Goal: Task Accomplishment & Management: Use online tool/utility

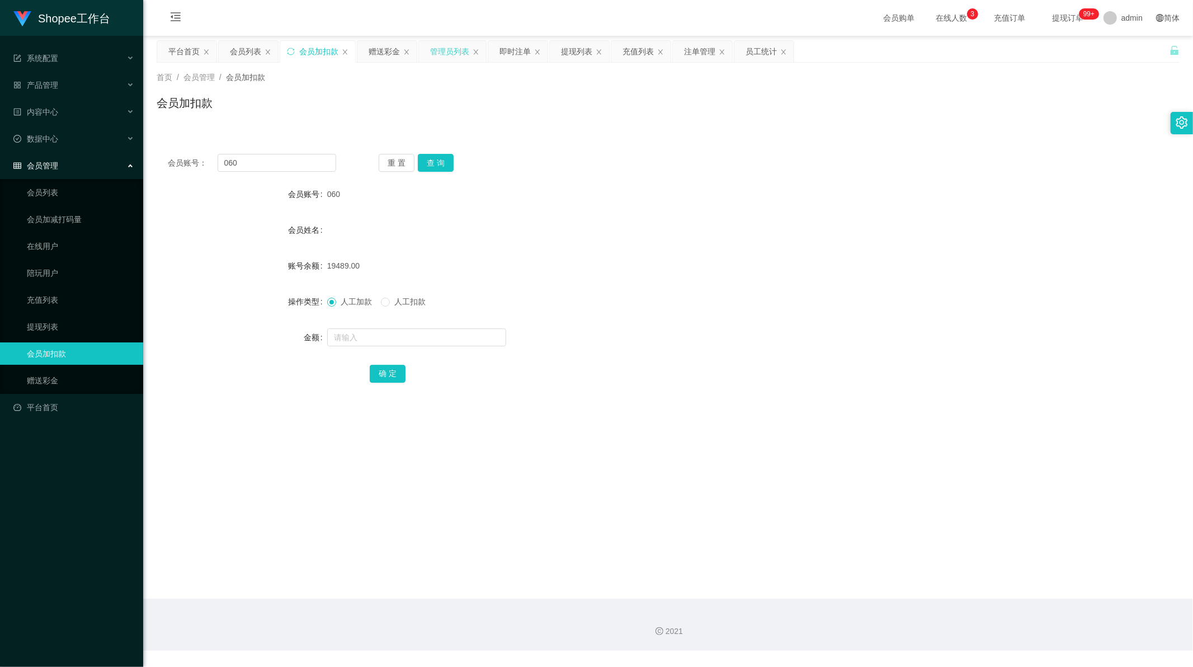
scroll to position [1, 0]
click at [585, 46] on div "提现列表" at bounding box center [576, 51] width 31 height 21
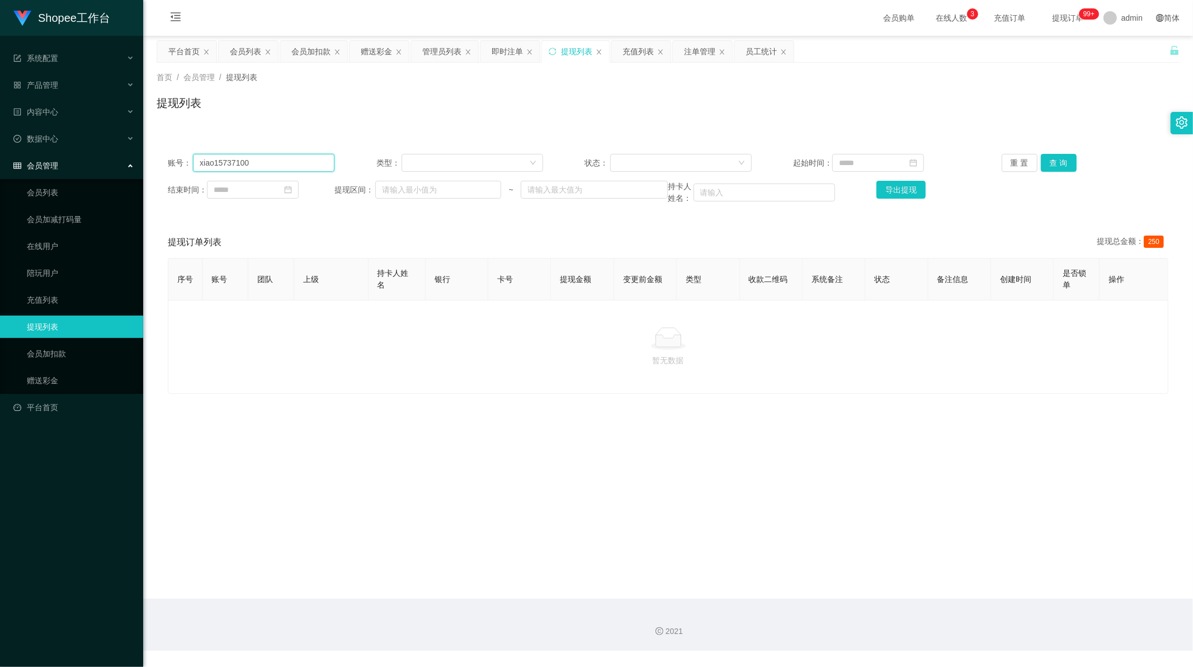
click at [259, 162] on input "xiao15737100" at bounding box center [264, 163] width 142 height 18
paste input "0895351648442"
type input "0895351648442"
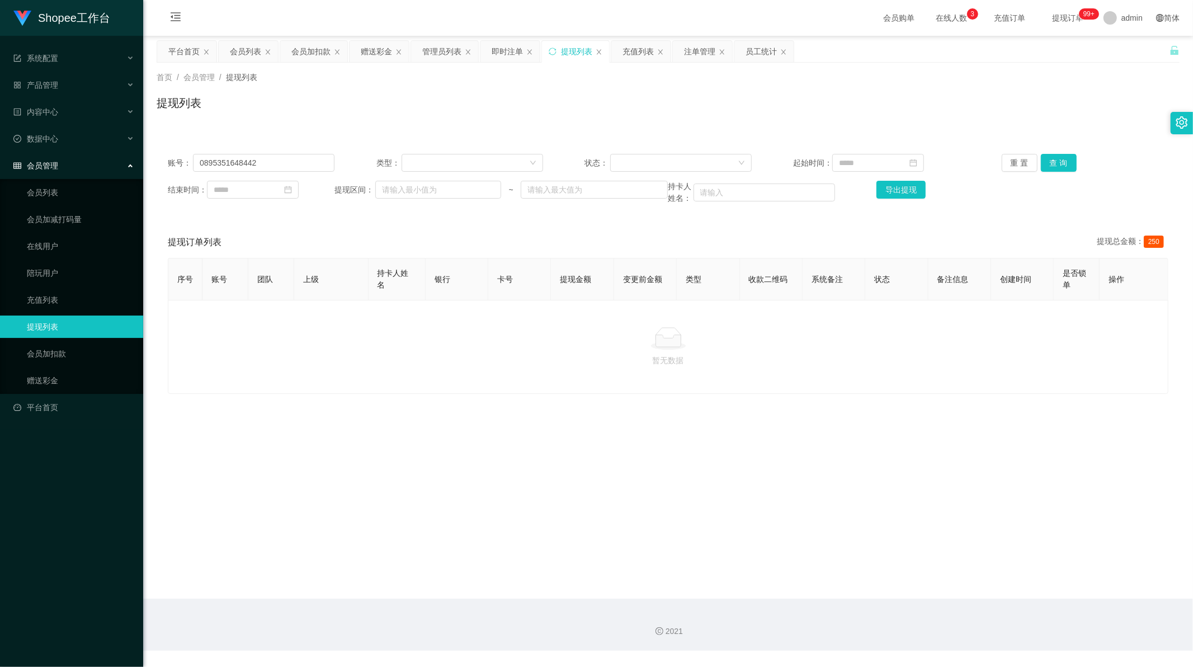
click at [1060, 151] on div "账号： 0895351648442 类型： 状态： 起始时间： 重 置 查 询 结束时间： 提现区间： ~ 持卡人姓名： 导出提现" at bounding box center [668, 179] width 1023 height 73
click at [1058, 160] on button "查 询" at bounding box center [1059, 163] width 36 height 18
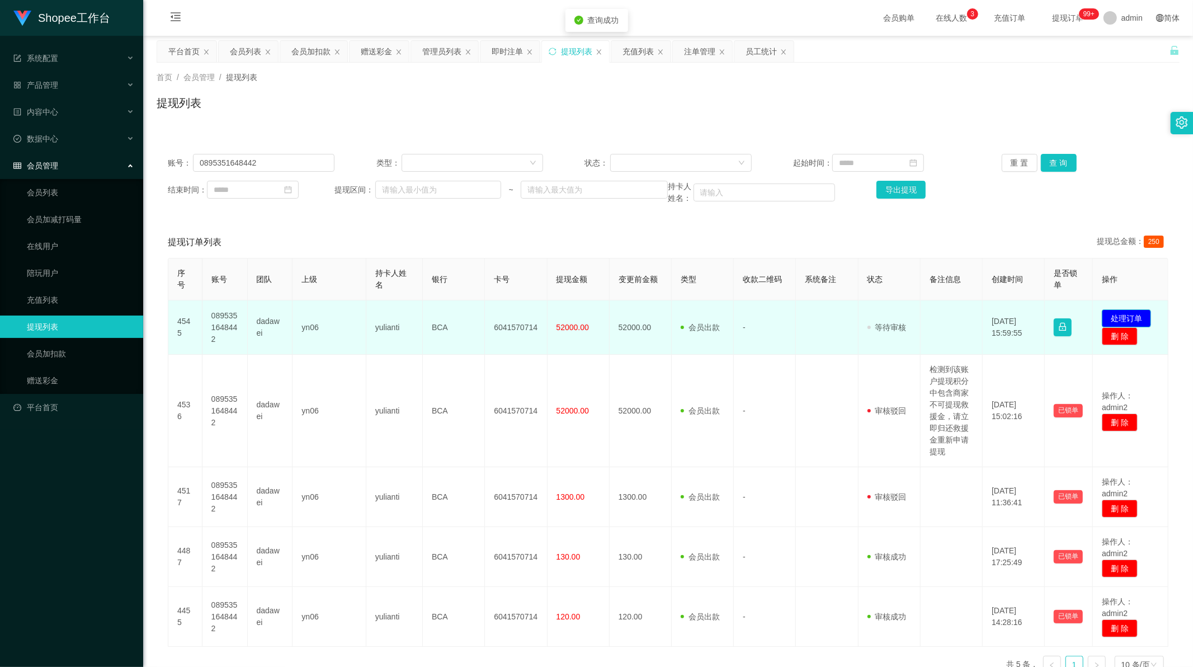
click at [1134, 316] on button "处理订单" at bounding box center [1126, 318] width 49 height 18
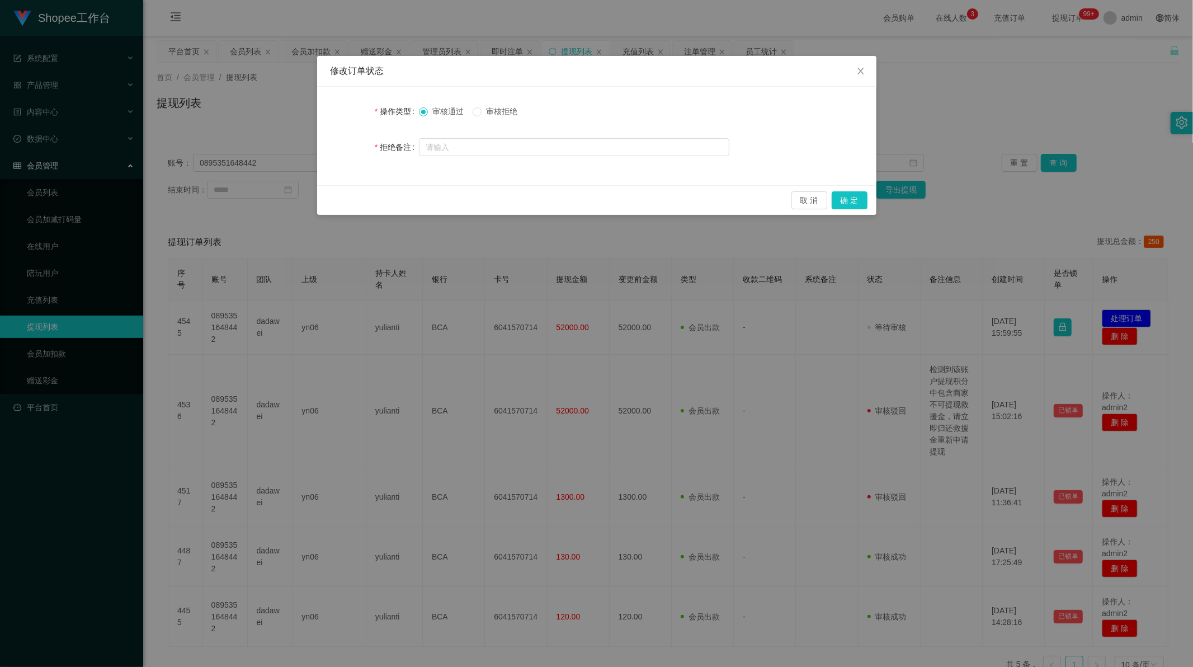
click at [533, 158] on div "操作类型 审核通过 审核拒绝 拒绝备注" at bounding box center [596, 136] width 559 height 98
click at [530, 152] on input "text" at bounding box center [574, 147] width 310 height 18
paste input "由于该账户有私自提交平台不可提交救援金，并且该账户信誉分不足100分，请办理恢复信誉分后重新提现！"
type input "由于该账户有私自提交平台不可提交救援金，并且该账户信誉分不足100分，请办理恢复信誉分后重新提现！"
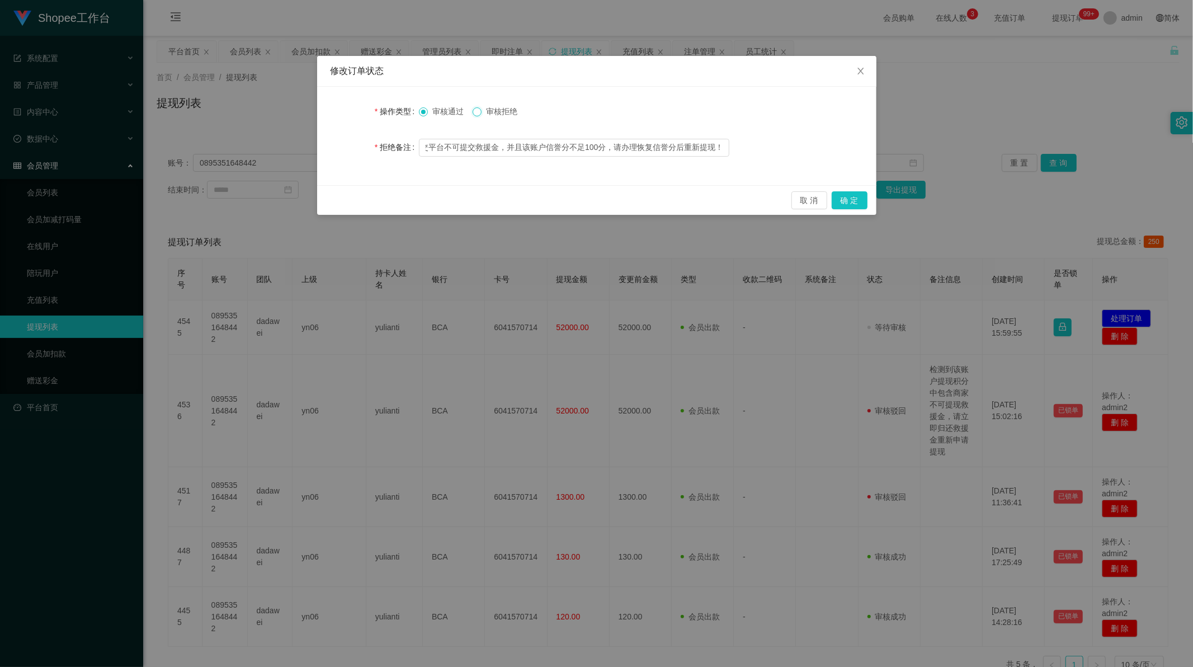
scroll to position [0, 0]
click at [847, 199] on button "确 定" at bounding box center [850, 200] width 36 height 18
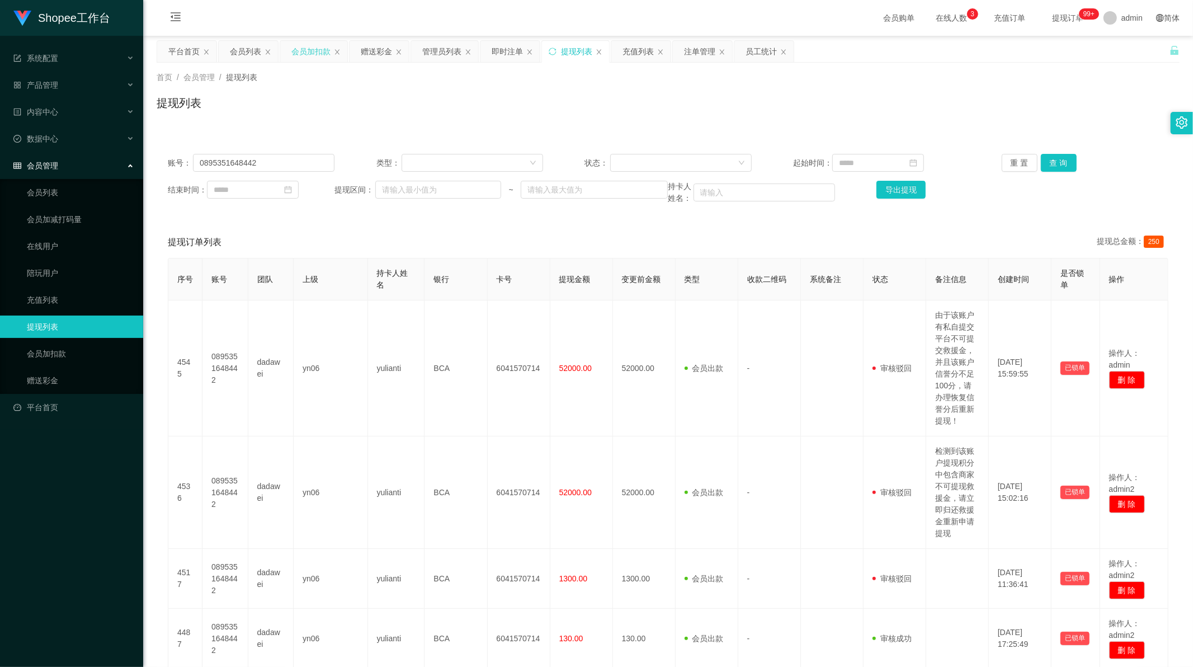
click at [303, 53] on div "会员加扣款" at bounding box center [310, 51] width 39 height 21
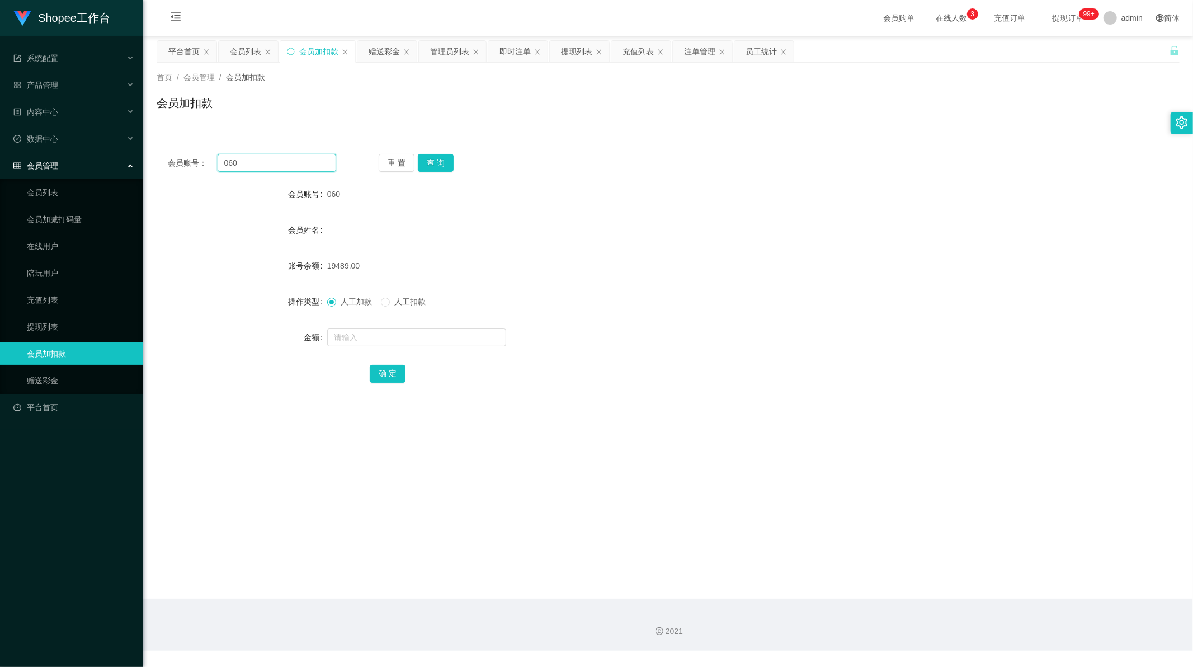
click at [263, 167] on input "060" at bounding box center [277, 163] width 119 height 18
drag, startPoint x: 263, startPoint y: 167, endPoint x: 449, endPoint y: 166, distance: 185.7
click at [263, 166] on input "060" at bounding box center [277, 163] width 119 height 18
paste input "A983"
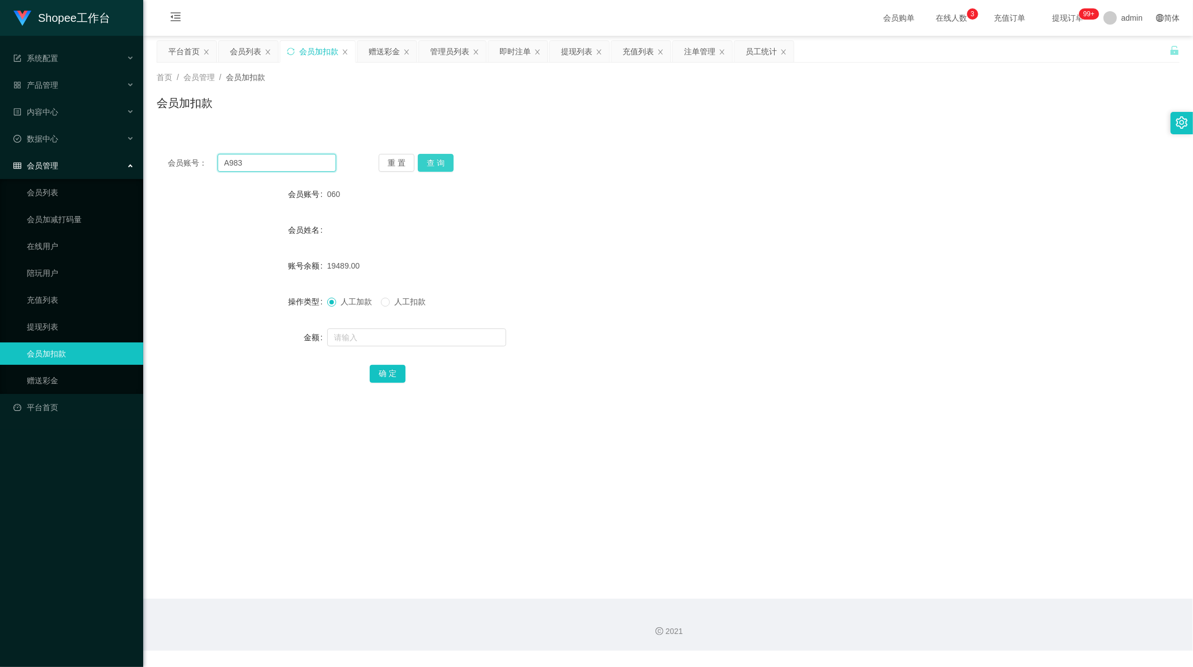
type input "A983"
click at [433, 161] on button "查 询" at bounding box center [436, 163] width 36 height 18
drag, startPoint x: 373, startPoint y: 341, endPoint x: 378, endPoint y: 347, distance: 7.2
click at [373, 341] on input "text" at bounding box center [416, 337] width 179 height 18
paste input "550"
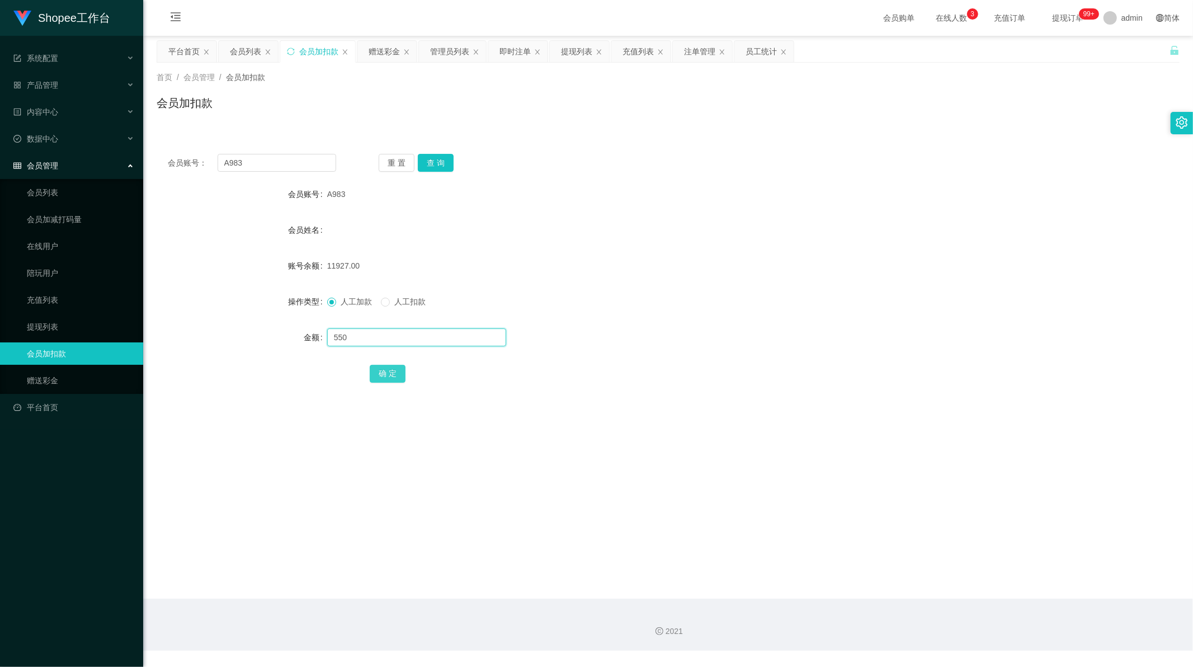
type input "550"
click at [383, 372] on button "确 定" at bounding box center [388, 374] width 36 height 18
drag, startPoint x: 241, startPoint y: 164, endPoint x: 216, endPoint y: 161, distance: 24.4
click at [218, 161] on input "A983" at bounding box center [277, 163] width 119 height 18
paste input "982"
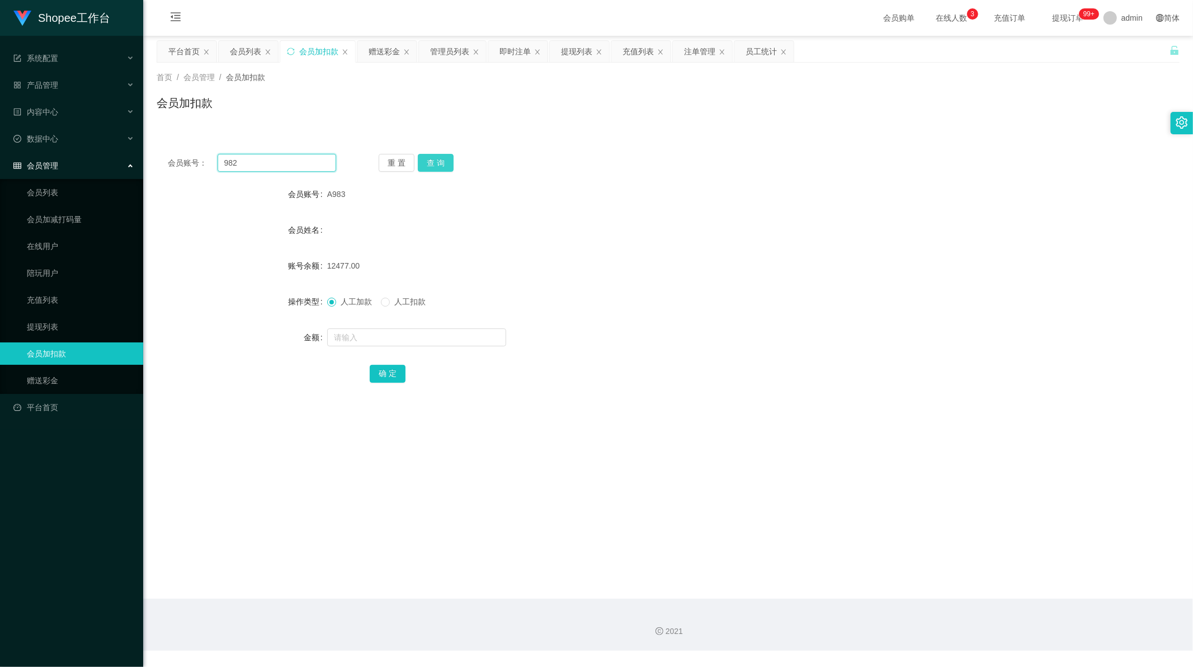
type input "982"
click at [440, 163] on button "查 询" at bounding box center [436, 163] width 36 height 18
drag, startPoint x: 375, startPoint y: 336, endPoint x: 377, endPoint y: 344, distance: 8.1
click at [374, 336] on input "text" at bounding box center [416, 337] width 179 height 18
paste input "550"
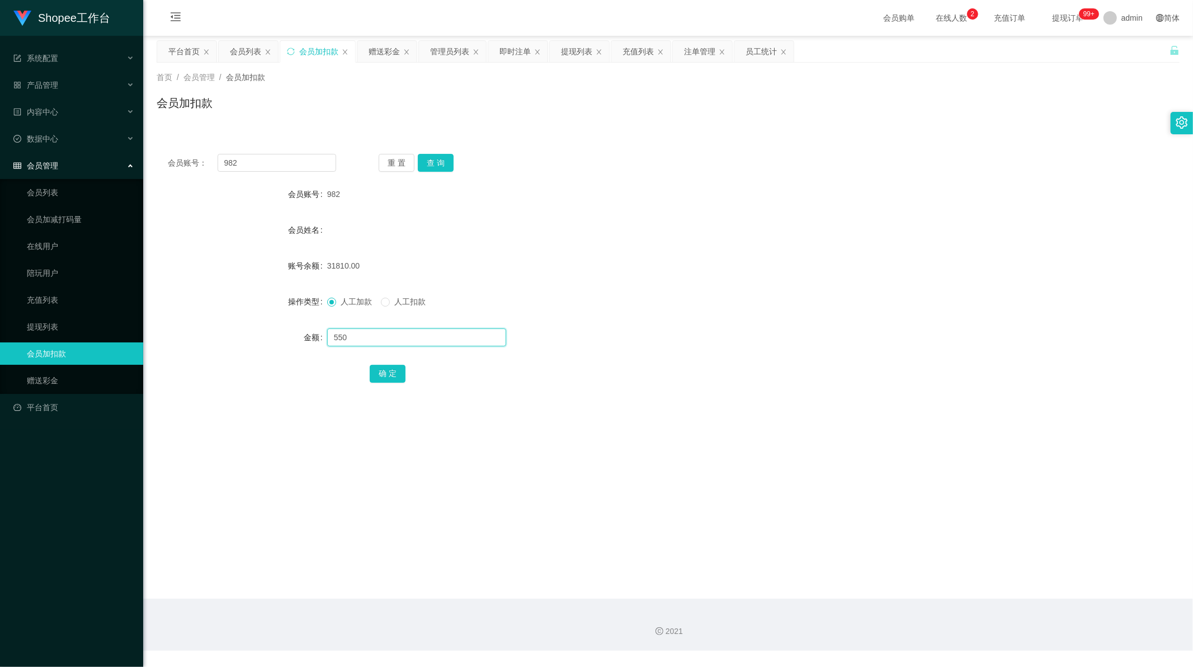
type input "550"
click at [366, 368] on div "确 定" at bounding box center [668, 373] width 1023 height 22
click at [379, 376] on button "确 定" at bounding box center [388, 374] width 36 height 18
click at [1103, 664] on div "Shopee工作台 系统配置 系统配置列表 管理员列表 管理员分组 支付通道 产品管理 产品列表 产品预设列表 开奖记录 注单管理 即时注单 内容中心 站内信…" at bounding box center [596, 333] width 1193 height 667
click at [539, 172] on div "会员账号： 982 重 置 查 询 会员账号 982 会员姓名 账号余额 32360.00 操作类型 人工加款 人工扣款 金额 确 定" at bounding box center [668, 276] width 1023 height 266
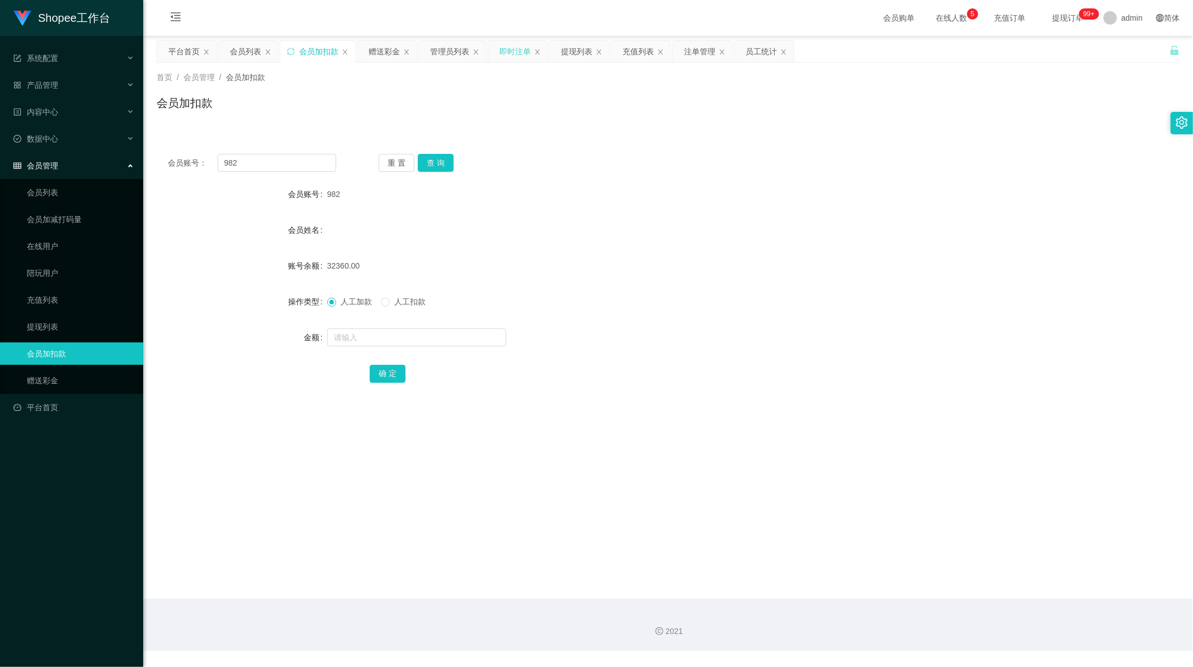
click at [521, 54] on div "即时注单" at bounding box center [515, 51] width 31 height 21
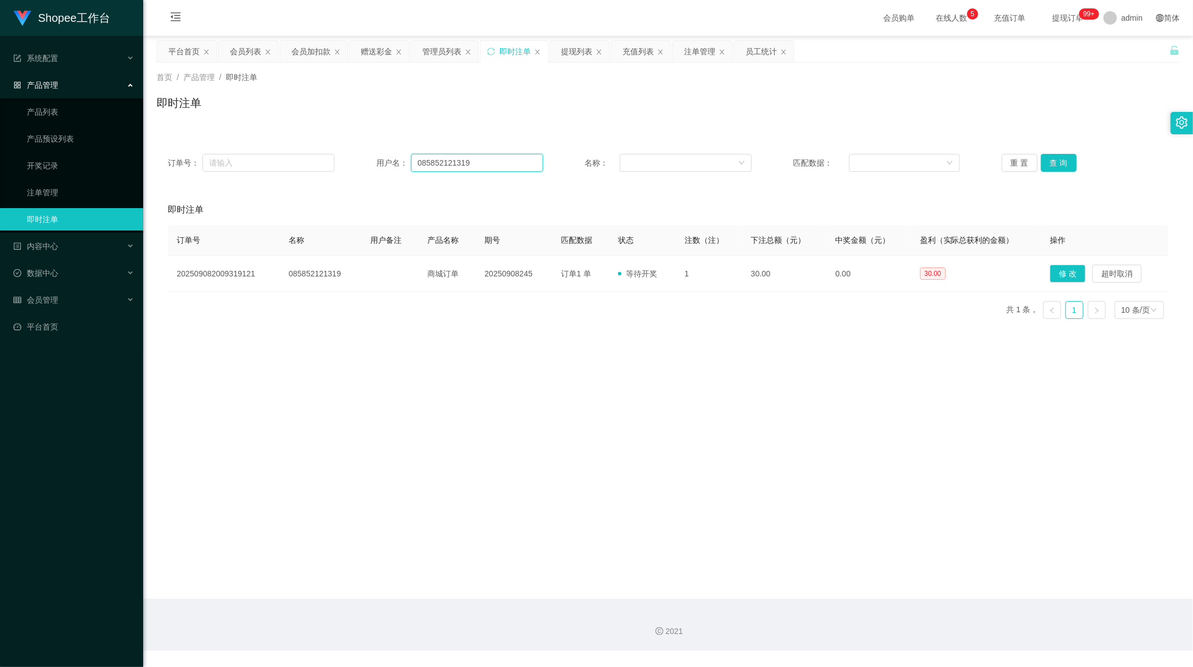
click at [443, 161] on input "085852121319" at bounding box center [477, 163] width 132 height 18
paste input "Susanti"
type input "Susanti"
click at [1046, 160] on button "查 询" at bounding box center [1059, 163] width 36 height 18
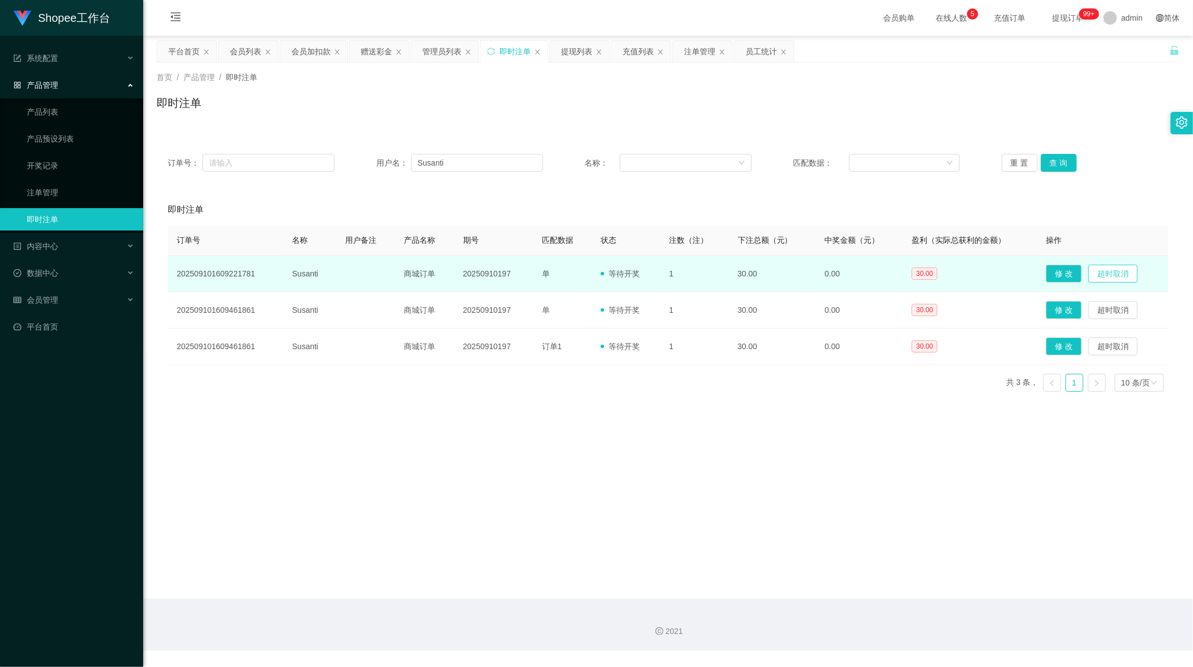
click at [1123, 276] on button "超时取消" at bounding box center [1113, 274] width 49 height 18
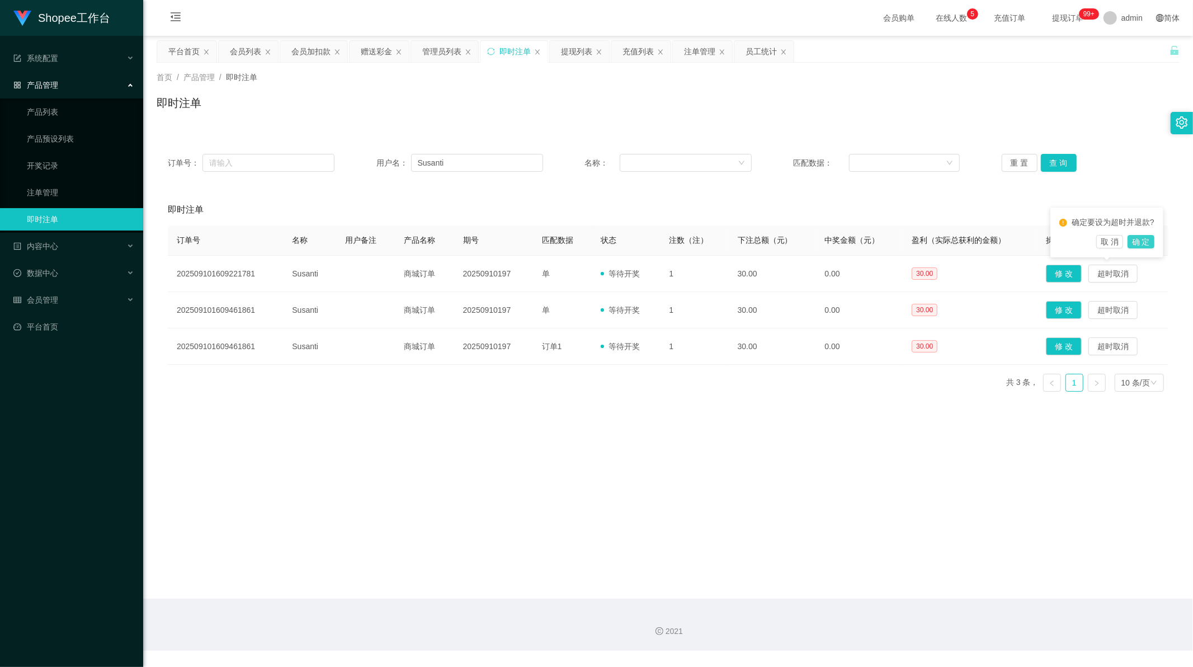
click at [1146, 241] on button "确 定" at bounding box center [1141, 241] width 27 height 13
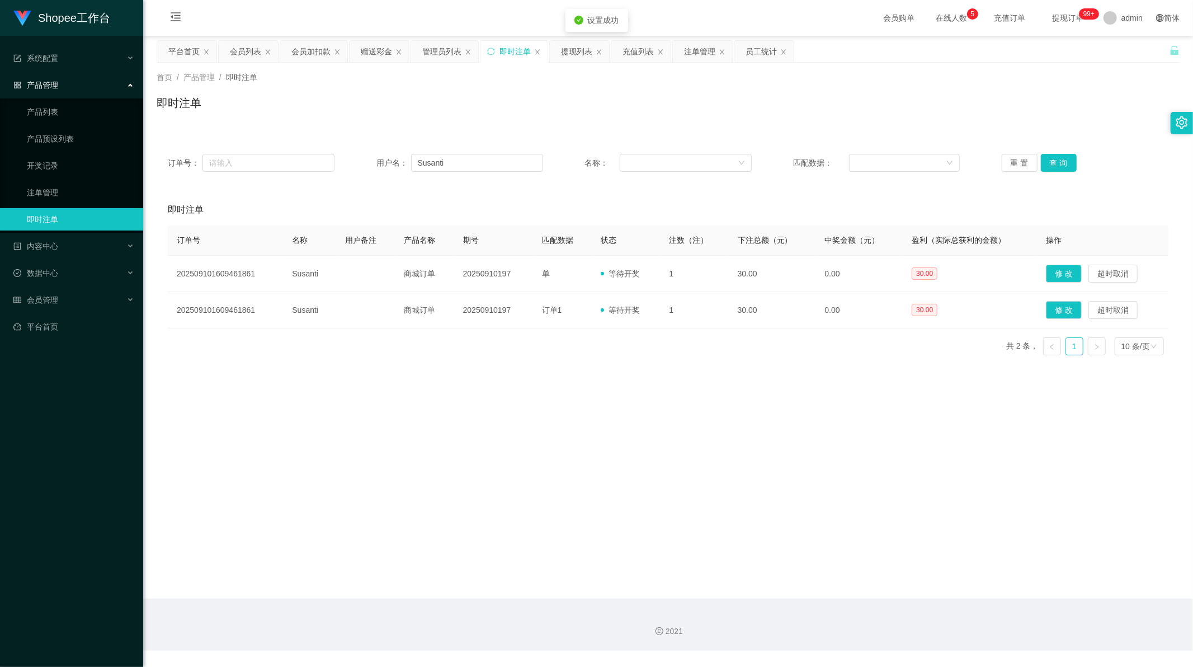
click at [805, 373] on main "关闭左侧 关闭右侧 关闭其它 刷新页面 平台首页 会员列表 会员加扣款 赠送彩金 管理员列表 即时注单 提现列表 充值列表 注单管理 员工统计 首页 / 产品…" at bounding box center [668, 317] width 1050 height 563
click at [588, 364] on div "订单号 名称 用户备注 产品名称 期号 匹配数据 状态 注数（注） 下注总额（元） 中奖金额（元） 盈利（实际总获利的金额） 操作 2025091016094…" at bounding box center [668, 294] width 1001 height 139
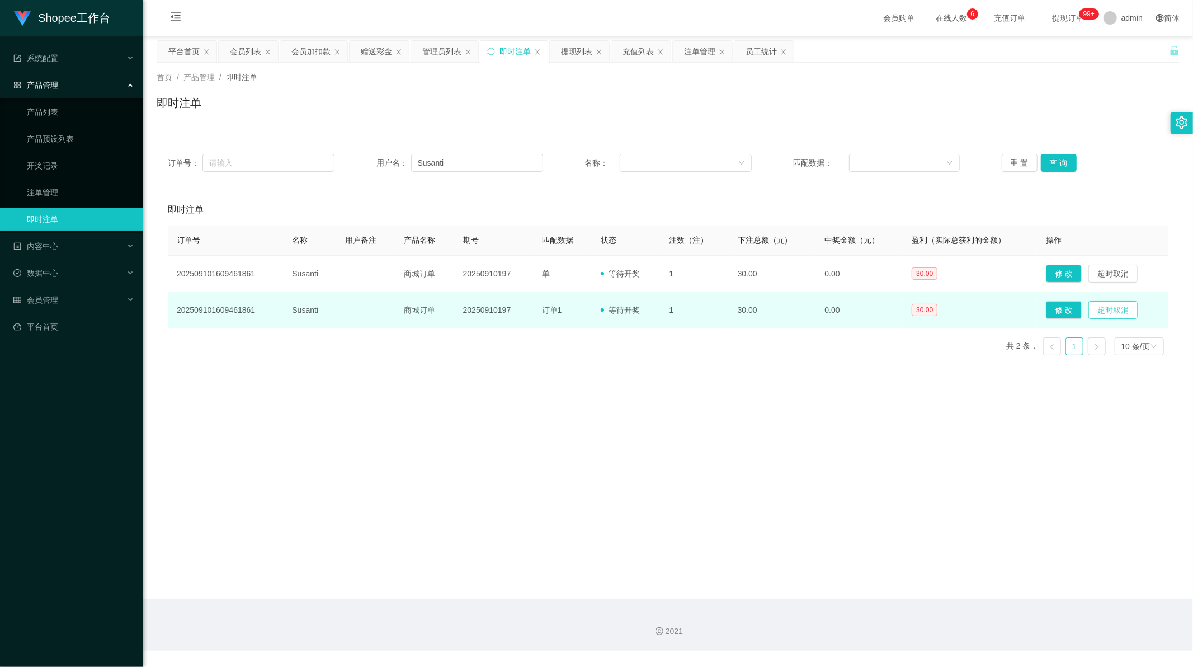
click at [1109, 309] on button "超时取消" at bounding box center [1113, 310] width 49 height 18
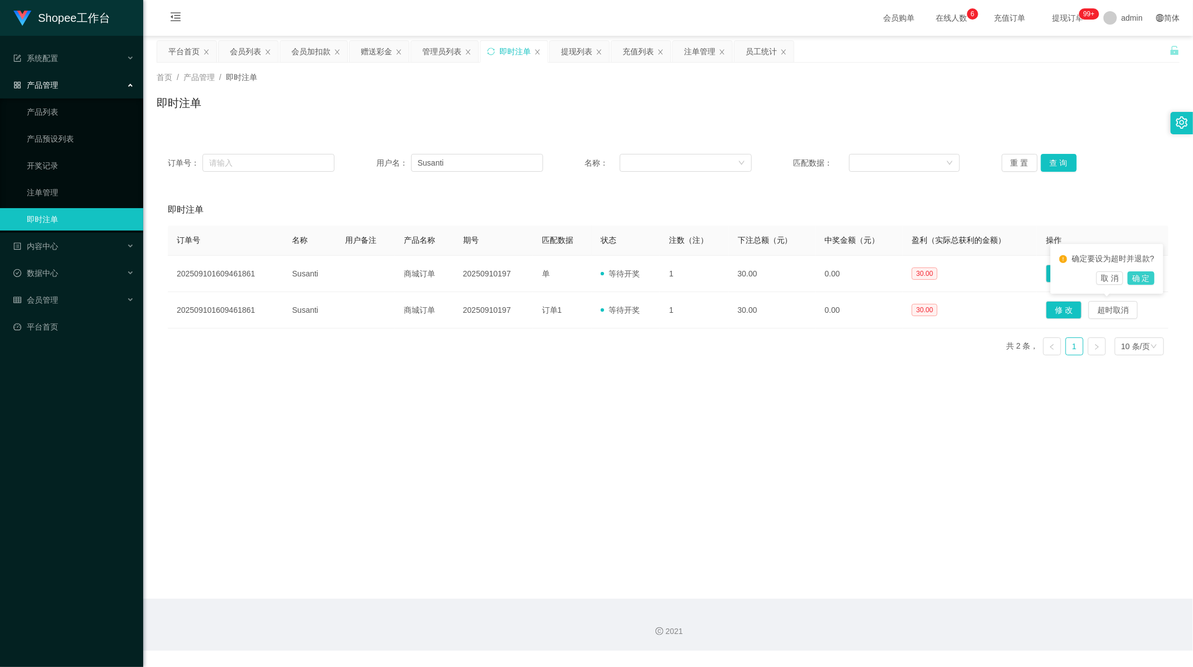
click at [1141, 277] on button "确 定" at bounding box center [1141, 277] width 27 height 13
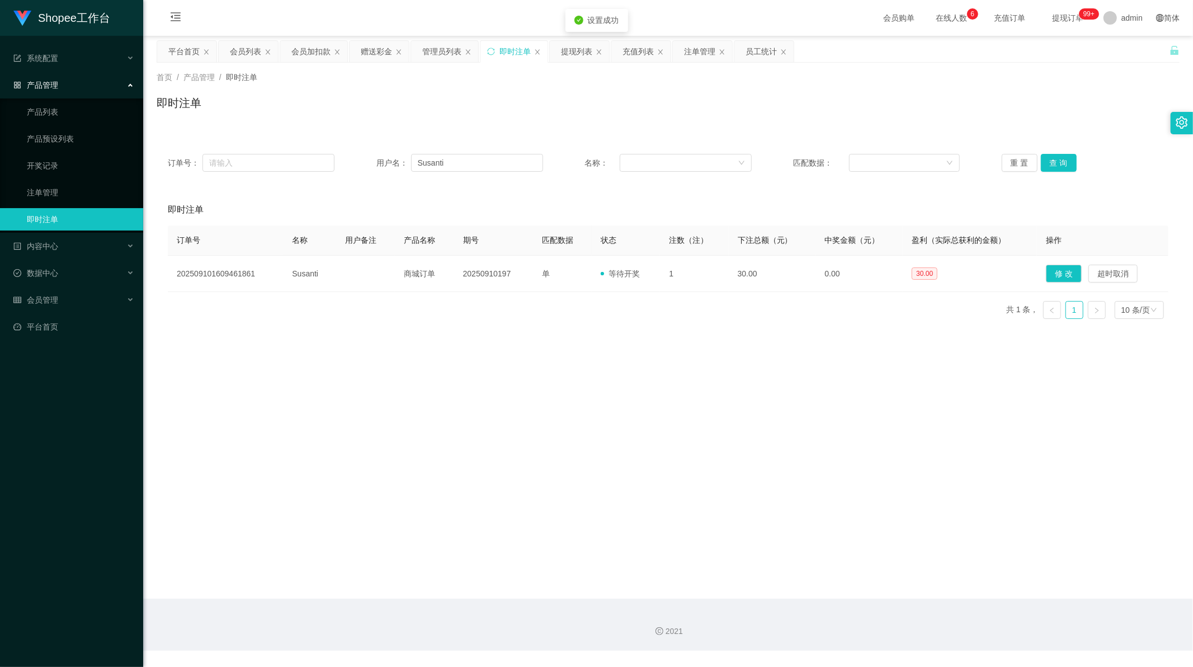
click at [810, 454] on main "关闭左侧 关闭右侧 关闭其它 刷新页面 平台首页 会员列表 会员加扣款 赠送彩金 管理员列表 即时注单 提现列表 充值列表 注单管理 员工统计 首页 / 产品…" at bounding box center [668, 317] width 1050 height 563
